Goal: Find specific page/section: Find specific page/section

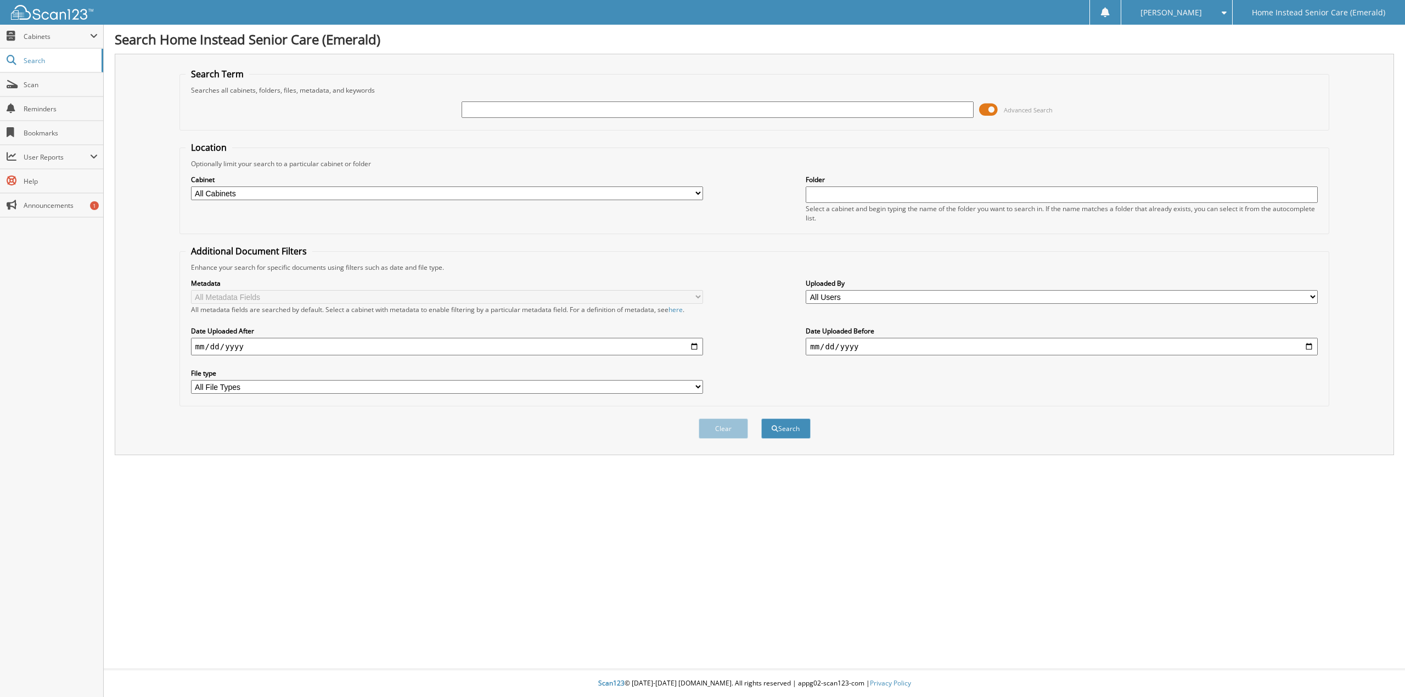
click at [560, 108] on input "text" at bounding box center [717, 110] width 512 height 16
type input "aisha"
click at [761, 419] on button "Search" at bounding box center [785, 429] width 49 height 20
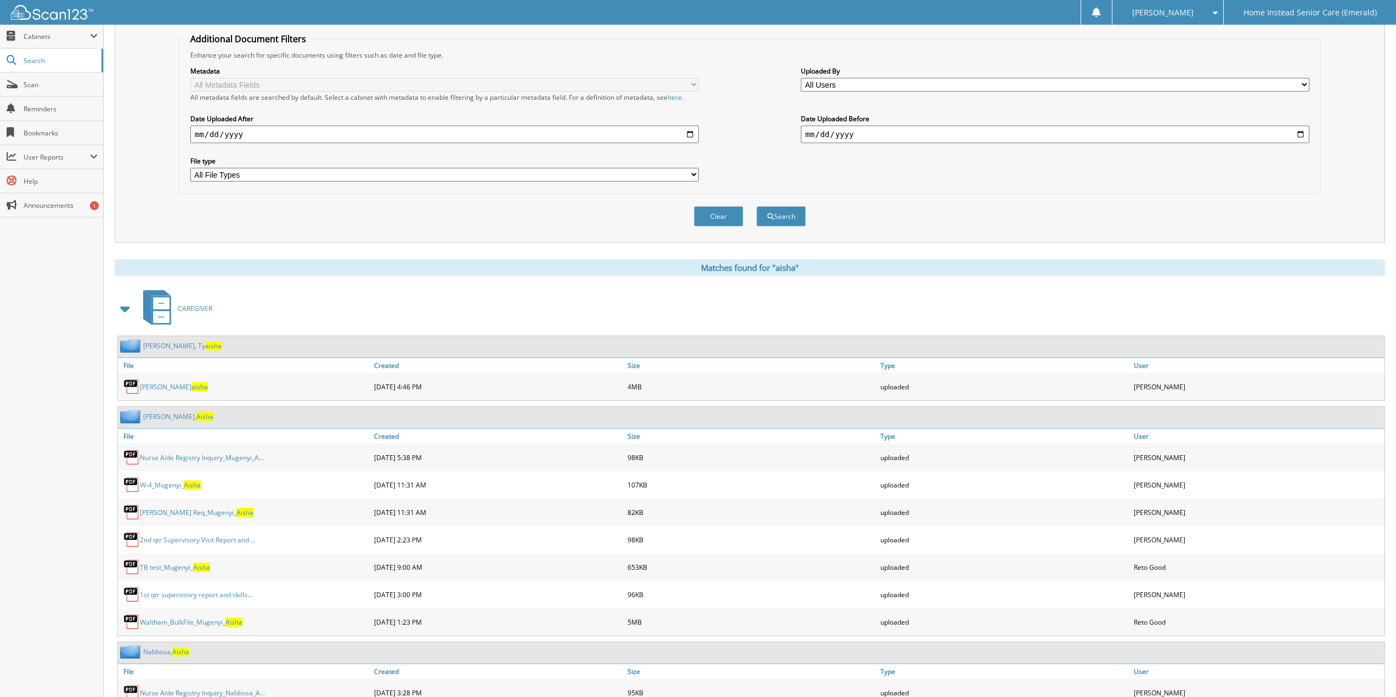
scroll to position [278, 0]
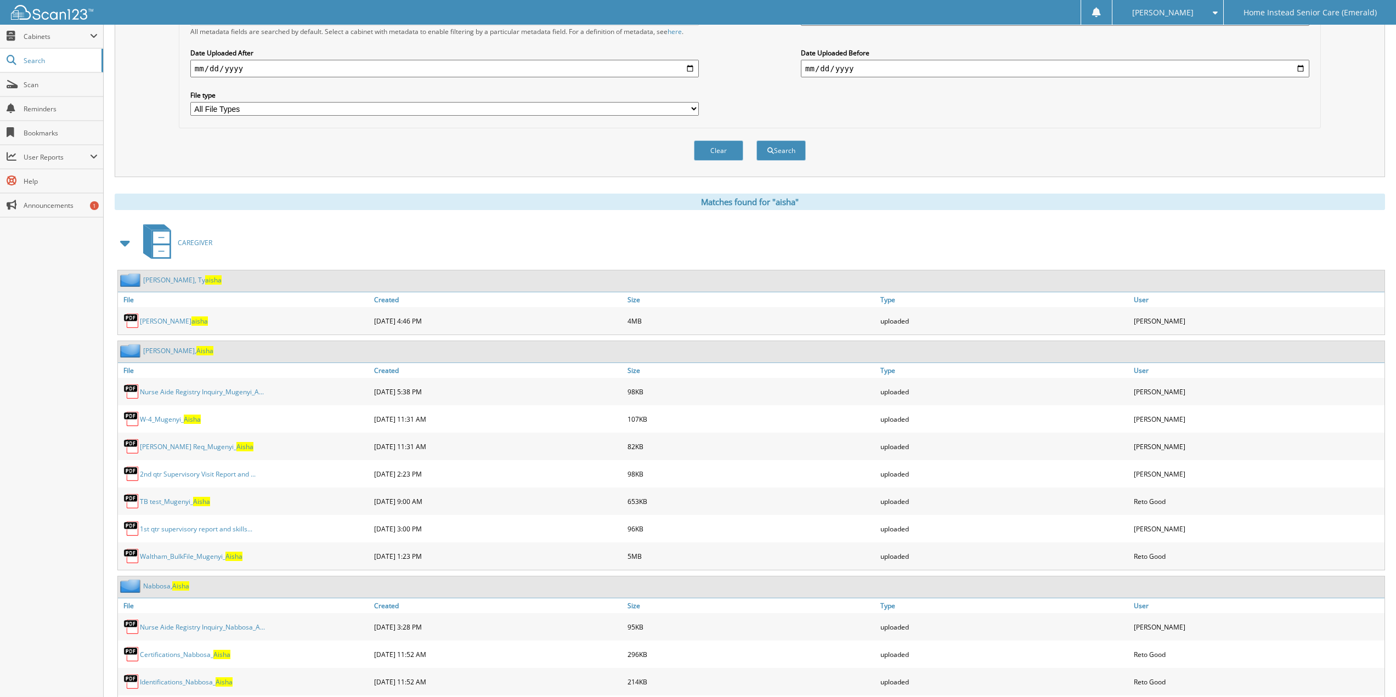
click at [157, 351] on link "Mugenyi, Aisha" at bounding box center [178, 350] width 70 height 9
